Goal: Transaction & Acquisition: Purchase product/service

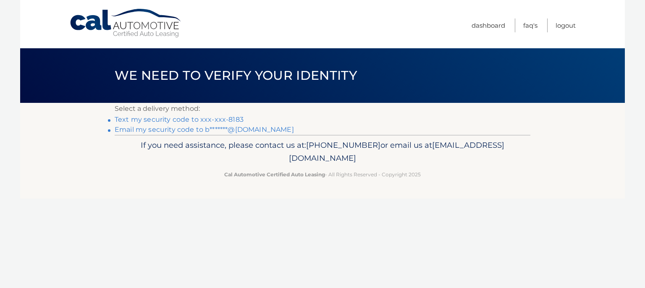
click at [237, 118] on link "Text my security code to xxx-xxx-8183" at bounding box center [179, 119] width 129 height 8
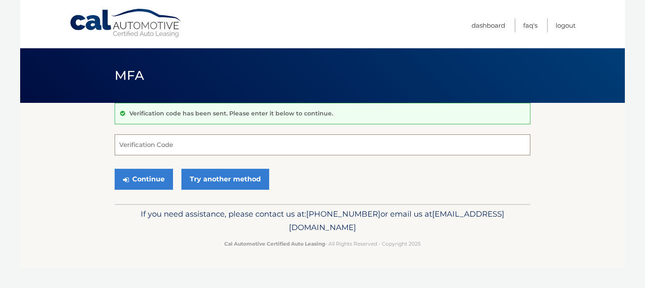
click at [170, 143] on input "Verification Code" at bounding box center [323, 144] width 416 height 21
type input "113508"
click at [131, 183] on button "Continue" at bounding box center [144, 179] width 58 height 21
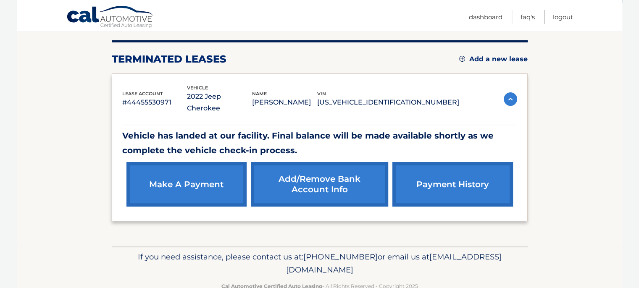
scroll to position [110, 0]
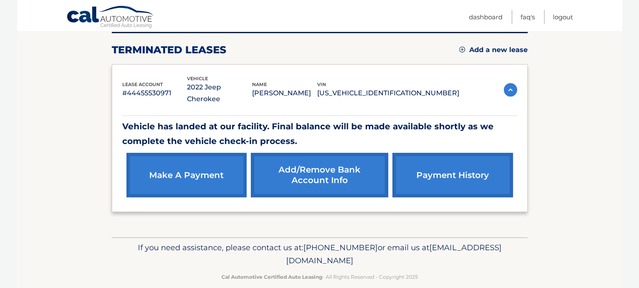
click at [181, 153] on link "make a payment" at bounding box center [186, 175] width 120 height 45
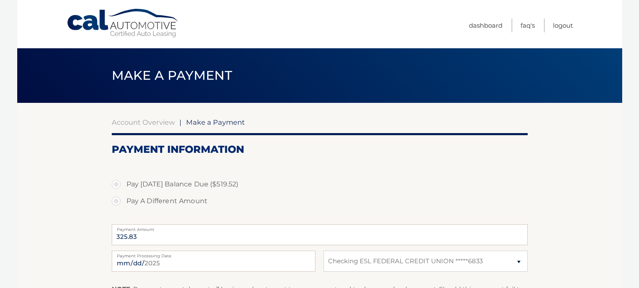
select select "MmE4MjE3YjYtNjgyNS00OWQ4LTlkNDMtNTlmMDFmZGMxYTI0"
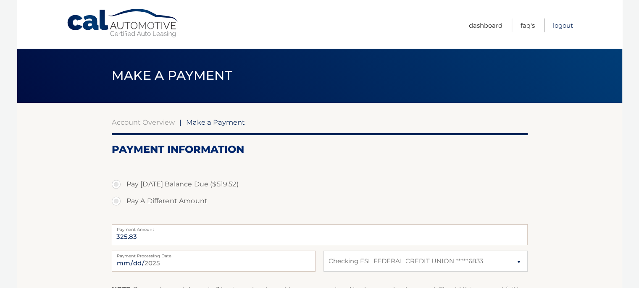
click at [564, 27] on link "Logout" at bounding box center [563, 25] width 20 height 14
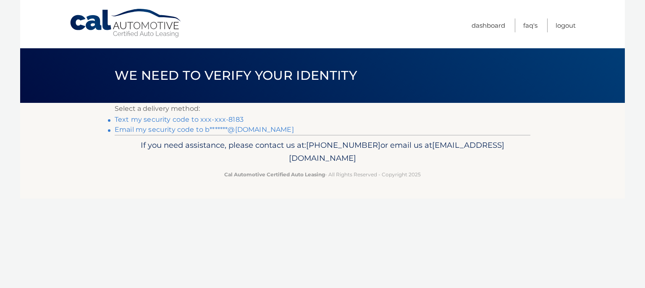
click at [222, 121] on link "Text my security code to xxx-xxx-8183" at bounding box center [179, 119] width 129 height 8
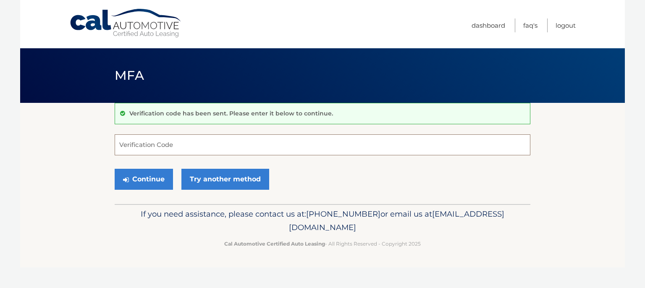
click at [181, 144] on input "Verification Code" at bounding box center [323, 144] width 416 height 21
type input "243712"
click at [148, 184] on button "Continue" at bounding box center [144, 179] width 58 height 21
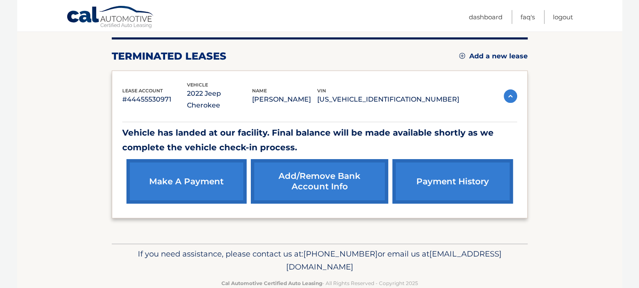
scroll to position [110, 0]
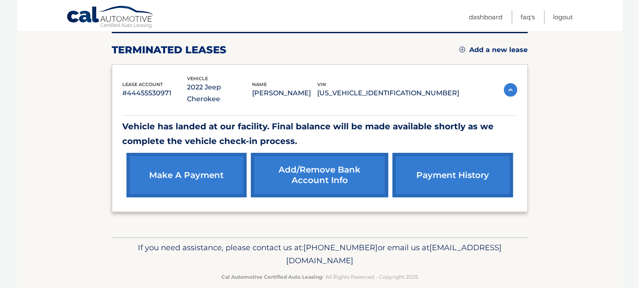
click at [410, 170] on link "payment history" at bounding box center [452, 175] width 120 height 45
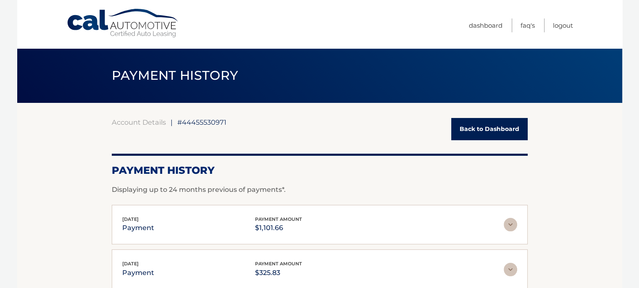
click at [464, 135] on link "Back to Dashboard" at bounding box center [489, 129] width 76 height 22
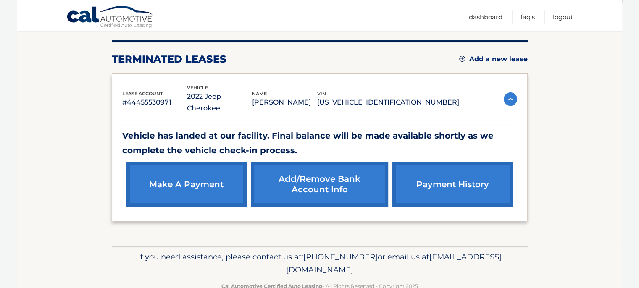
scroll to position [110, 0]
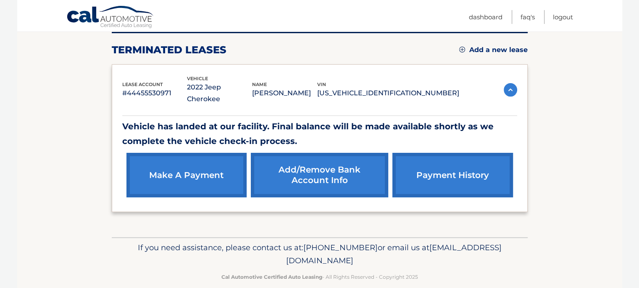
click at [207, 153] on link "make a payment" at bounding box center [186, 175] width 120 height 45
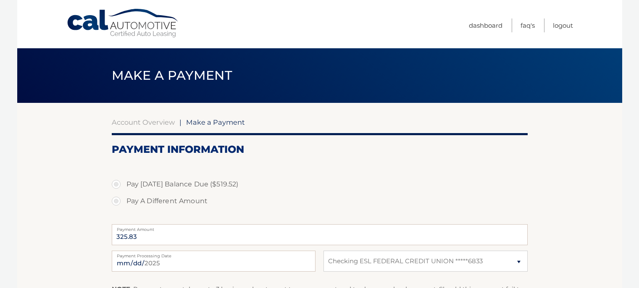
select select "MmE4MjE3YjYtNjgyNS00OWQ4LTlkNDMtNTlmMDFmZGMxYTI0"
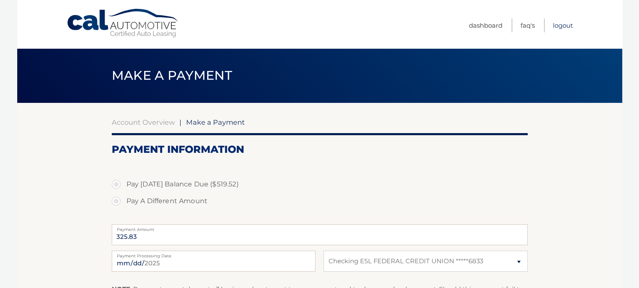
click at [555, 26] on link "Logout" at bounding box center [563, 25] width 20 height 14
click at [561, 27] on link "Logout" at bounding box center [563, 25] width 20 height 14
